Goal: Task Accomplishment & Management: Use online tool/utility

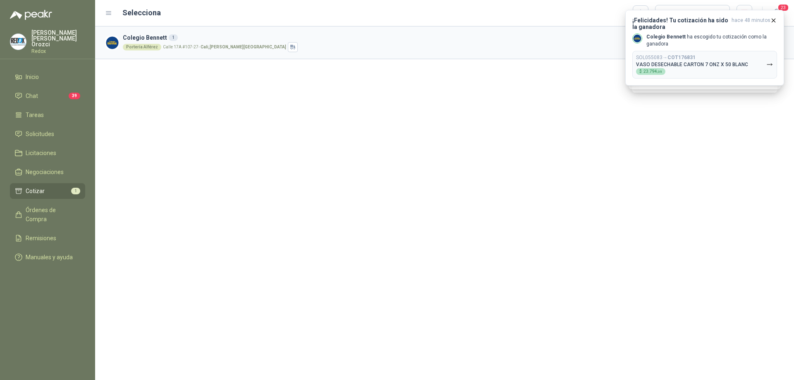
click at [40, 186] on span "Cotizar" at bounding box center [35, 190] width 19 height 9
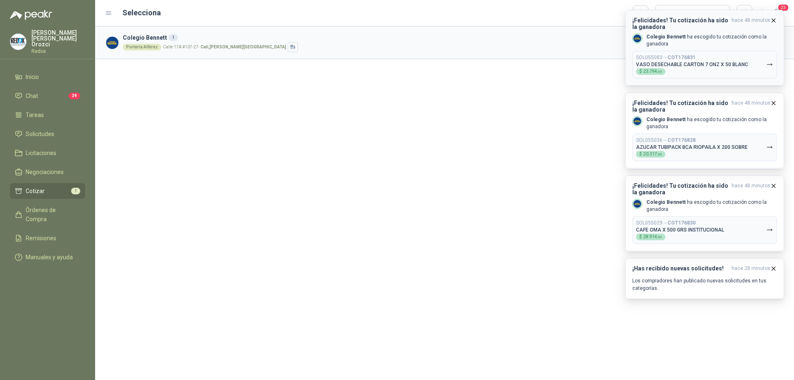
click at [771, 20] on icon "button" at bounding box center [773, 20] width 7 height 7
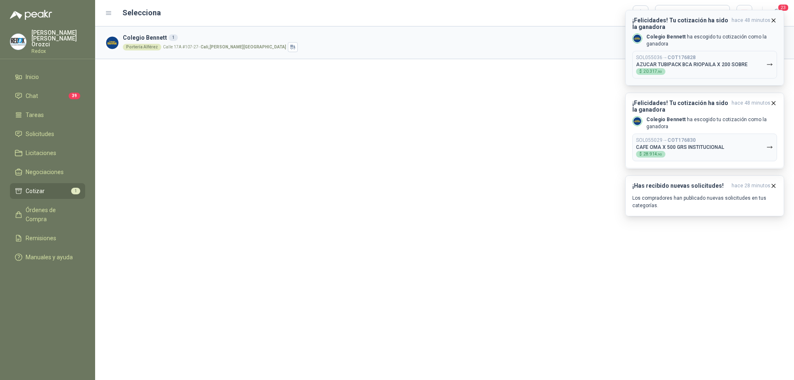
click at [773, 22] on icon "button" at bounding box center [773, 20] width 7 height 7
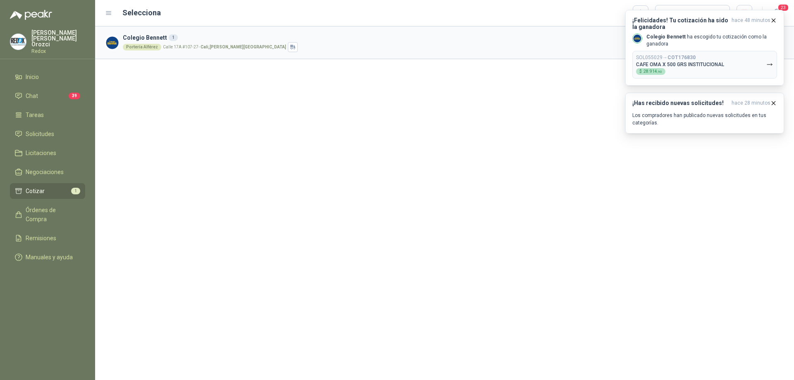
click at [773, 22] on icon "button" at bounding box center [773, 20] width 7 height 7
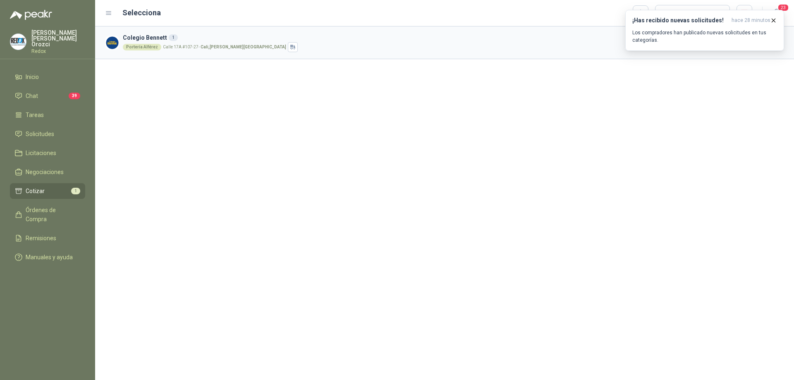
click at [773, 22] on icon "button" at bounding box center [773, 20] width 7 height 7
click at [41, 186] on span "Cotizar" at bounding box center [35, 190] width 19 height 9
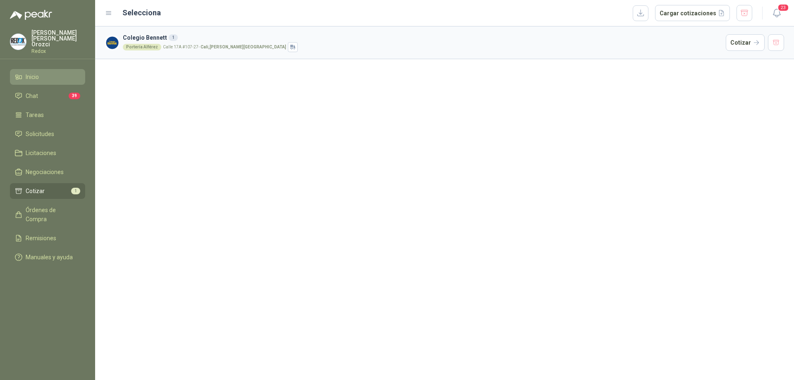
click at [39, 72] on span "Inicio" at bounding box center [32, 76] width 13 height 9
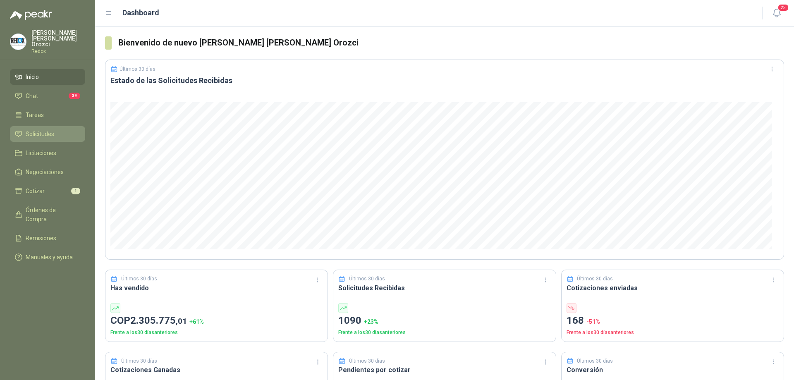
click at [38, 129] on span "Solicitudes" at bounding box center [40, 133] width 29 height 9
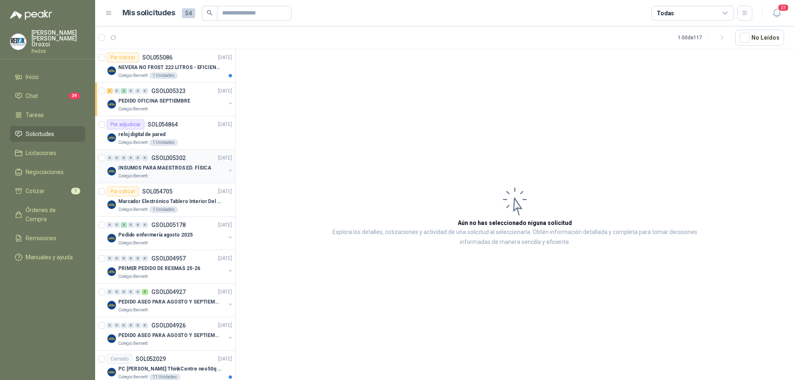
click at [181, 174] on div "Colegio Bennett" at bounding box center [171, 176] width 107 height 7
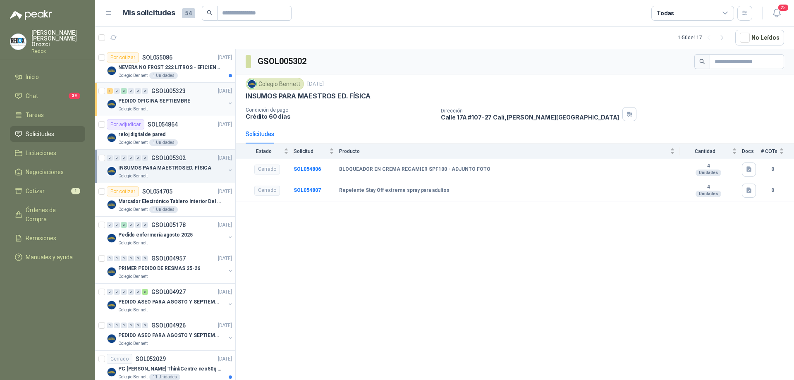
click at [172, 107] on div "Colegio Bennett" at bounding box center [171, 109] width 107 height 7
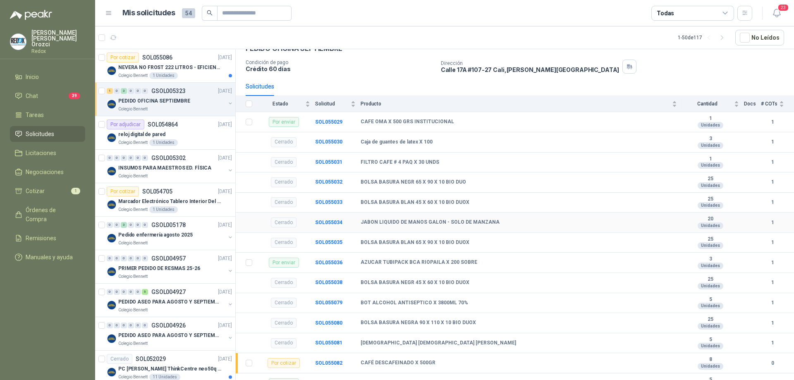
scroll to position [58, 0]
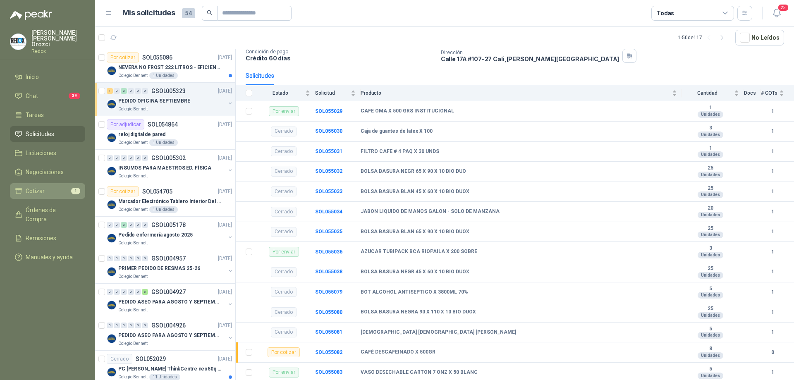
click at [60, 186] on li "Cotizar 1" at bounding box center [47, 190] width 65 height 9
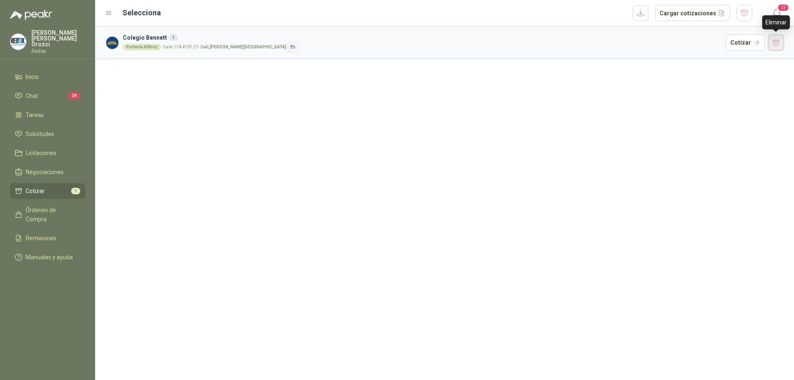
click at [778, 43] on button "button" at bounding box center [776, 42] width 17 height 17
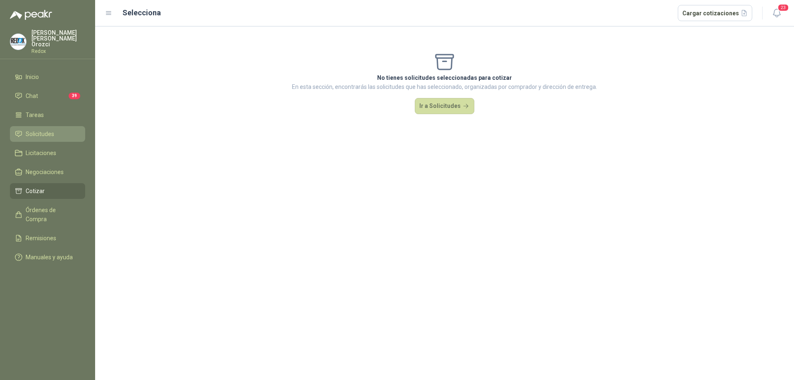
click at [50, 126] on link "Solicitudes" at bounding box center [47, 134] width 75 height 16
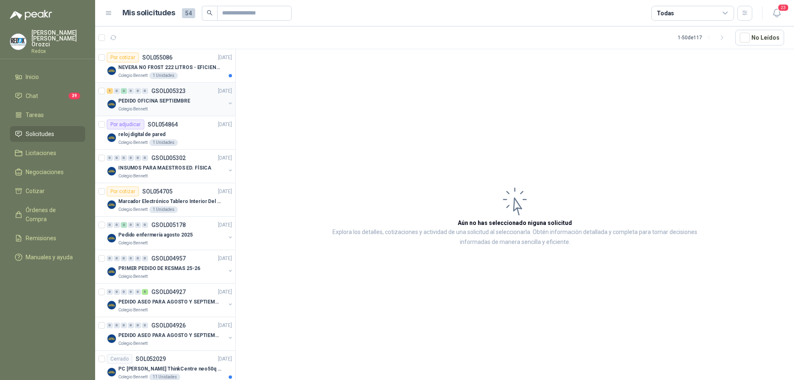
click at [172, 107] on div "Colegio Bennett" at bounding box center [171, 109] width 107 height 7
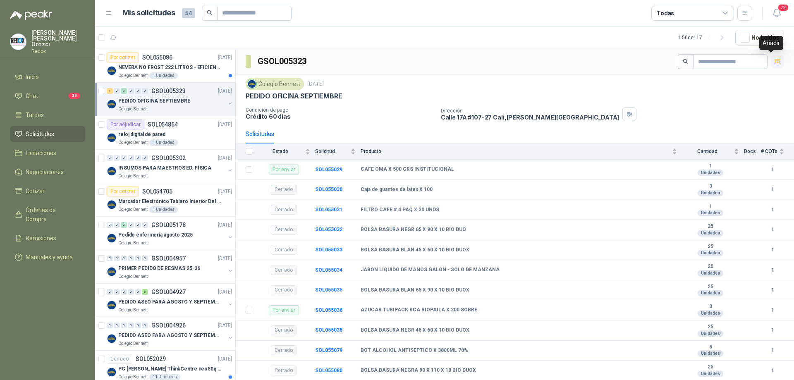
click at [774, 62] on icon "button" at bounding box center [777, 61] width 7 height 7
click at [775, 62] on icon "button" at bounding box center [777, 62] width 5 height 3
click at [774, 62] on icon "button" at bounding box center [777, 61] width 7 height 7
click at [60, 186] on li "Cotizar 1" at bounding box center [47, 190] width 65 height 9
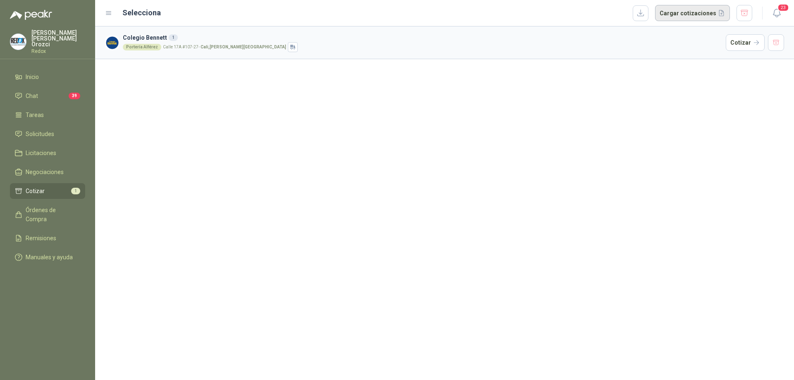
click at [673, 15] on button "Cargar cotizaciones" at bounding box center [692, 13] width 75 height 17
click at [648, 11] on button "button" at bounding box center [640, 13] width 16 height 16
click at [682, 12] on button "Cargar cotizaciones" at bounding box center [692, 13] width 75 height 17
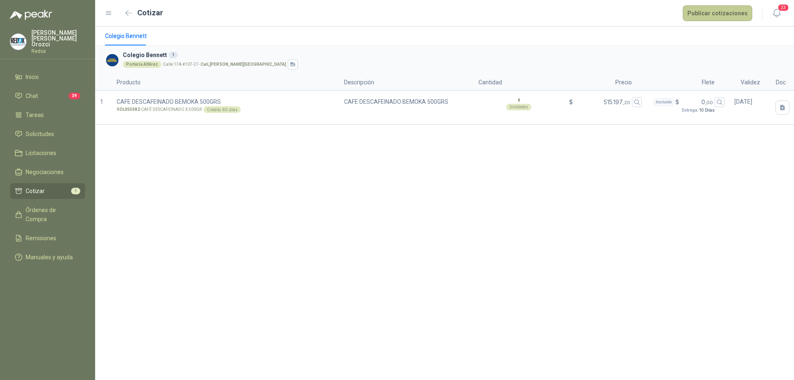
click at [703, 12] on button "Publicar cotizaciones" at bounding box center [716, 13] width 69 height 16
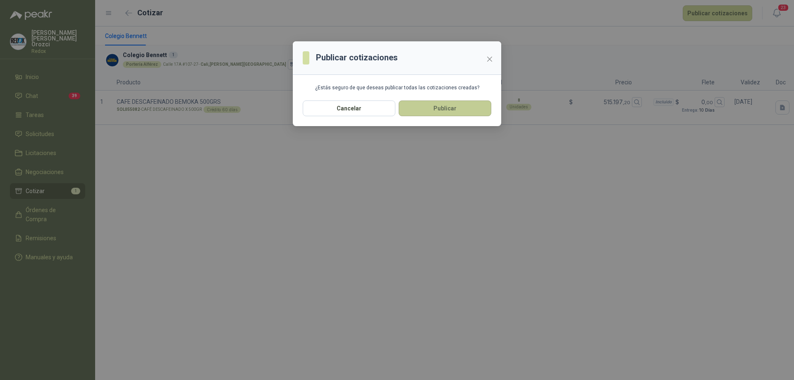
click at [427, 109] on button "Publicar" at bounding box center [445, 108] width 93 height 16
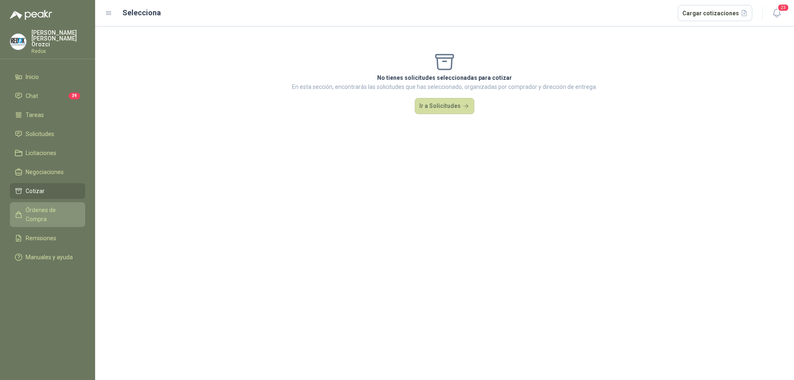
click at [40, 205] on span "Órdenes de Compra" at bounding box center [52, 214] width 52 height 18
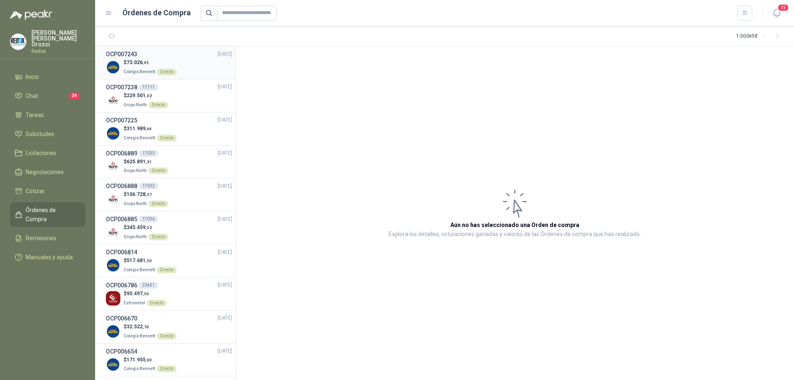
click at [189, 71] on div "$ 73.026 ,45 Colegio [PERSON_NAME] Directo" at bounding box center [169, 67] width 126 height 17
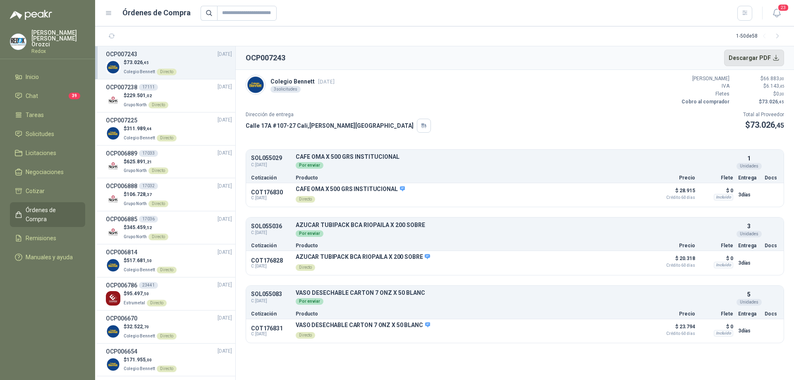
click at [759, 59] on button "Descargar PDF" at bounding box center [754, 58] width 60 height 17
click at [507, 89] on div "Colegio [PERSON_NAME] [DATE] 3 solicitudes Valor Bruto $ 66.883 ,00 IVA $ 6.143…" at bounding box center [515, 90] width 538 height 31
click at [752, 59] on button "Descargar PDF" at bounding box center [754, 58] width 60 height 17
